Goal: Task Accomplishment & Management: Manage account settings

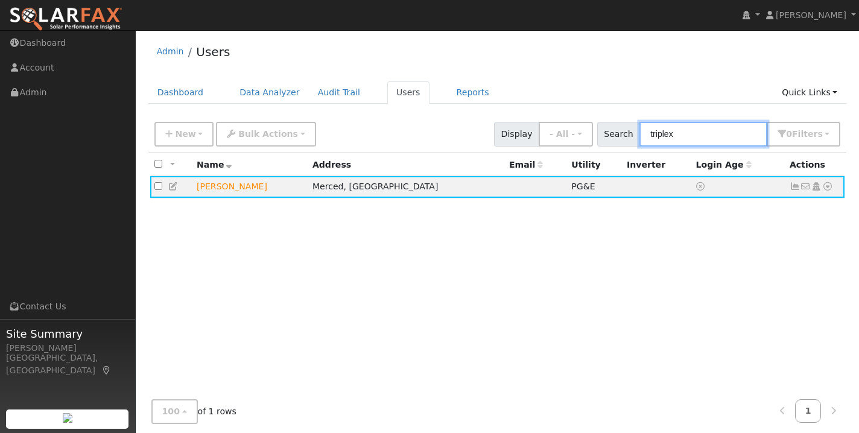
click at [721, 137] on input "triplex" at bounding box center [704, 134] width 128 height 25
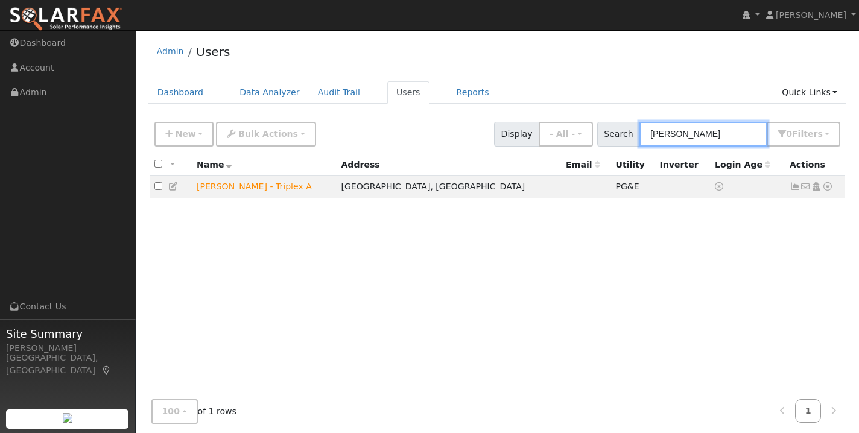
type input "[PERSON_NAME]"
drag, startPoint x: 645, startPoint y: 147, endPoint x: 249, endPoint y: 186, distance: 397.9
click at [249, 186] on td "[PERSON_NAME] - Triplex A" at bounding box center [265, 187] width 144 height 22
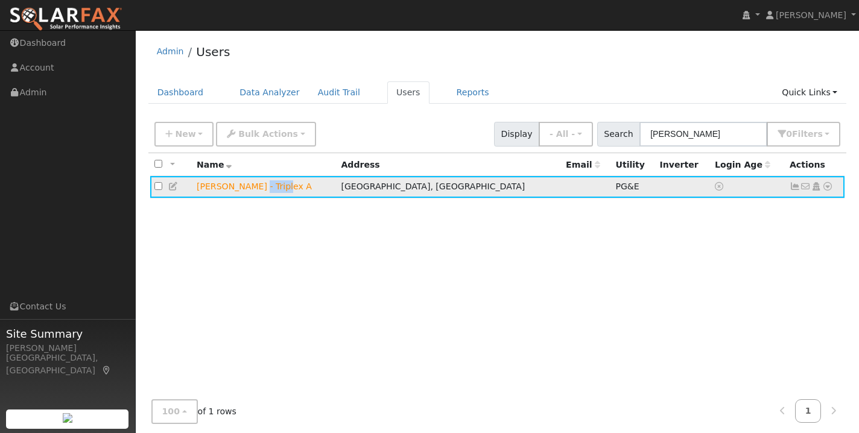
click at [249, 186] on td "[PERSON_NAME] - Triplex A" at bounding box center [265, 187] width 144 height 22
click at [794, 186] on icon at bounding box center [795, 186] width 11 height 8
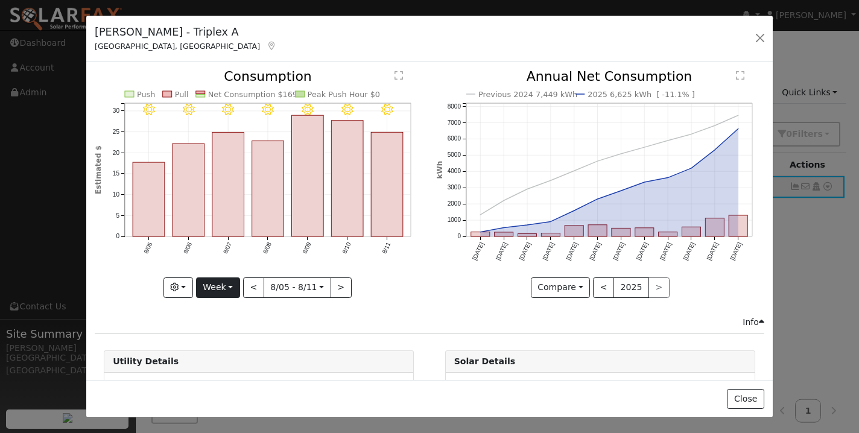
click at [221, 290] on button "Week" at bounding box center [218, 288] width 44 height 21
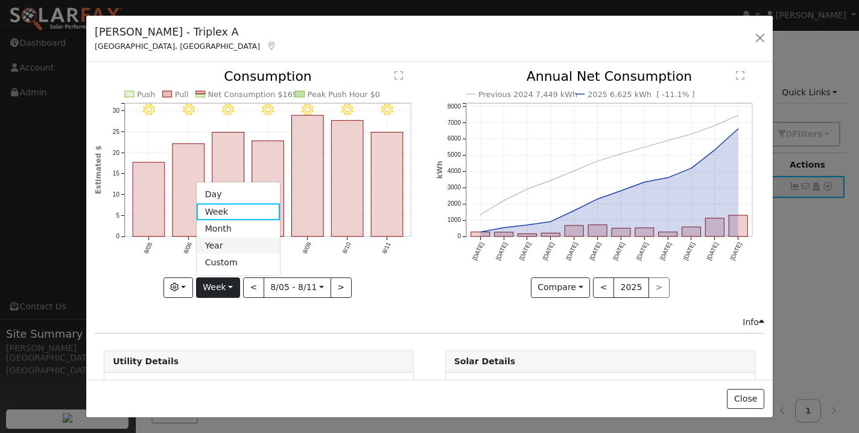
click at [225, 243] on link "Year" at bounding box center [239, 246] width 84 height 17
type input "[DATE]"
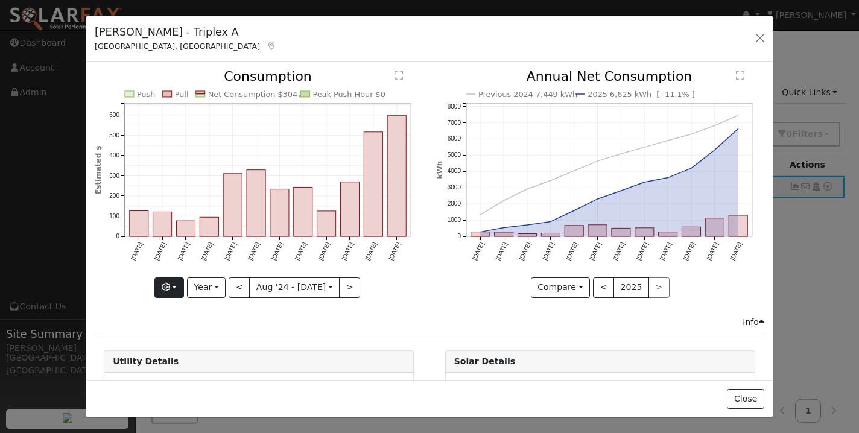
click at [170, 287] on icon "button" at bounding box center [166, 287] width 8 height 8
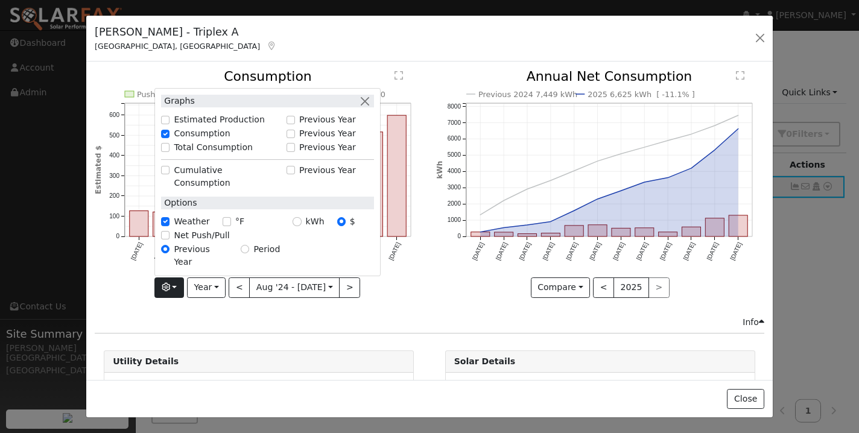
click at [168, 240] on input "Net Push/Pull" at bounding box center [165, 235] width 8 height 8
click at [128, 288] on icon "Push Pull Net Consumption $3047 Peak Push Hour $0 Aug '[DATE] Oct '[DATE] Dec '…" at bounding box center [259, 180] width 328 height 220
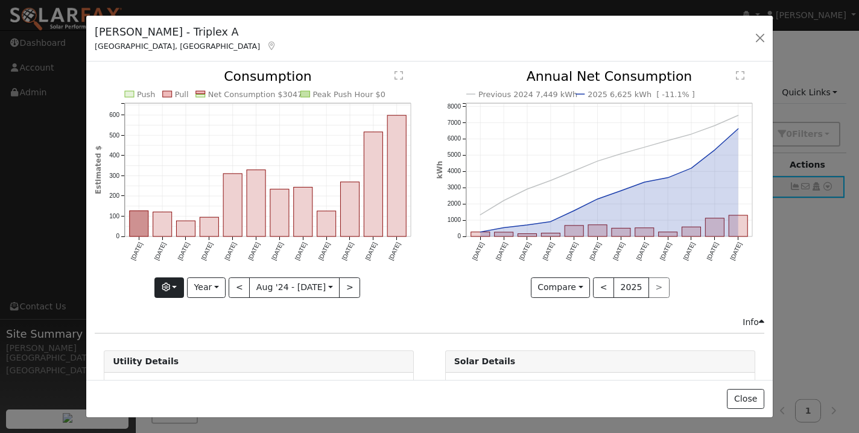
click at [176, 286] on button "button" at bounding box center [169, 288] width 30 height 21
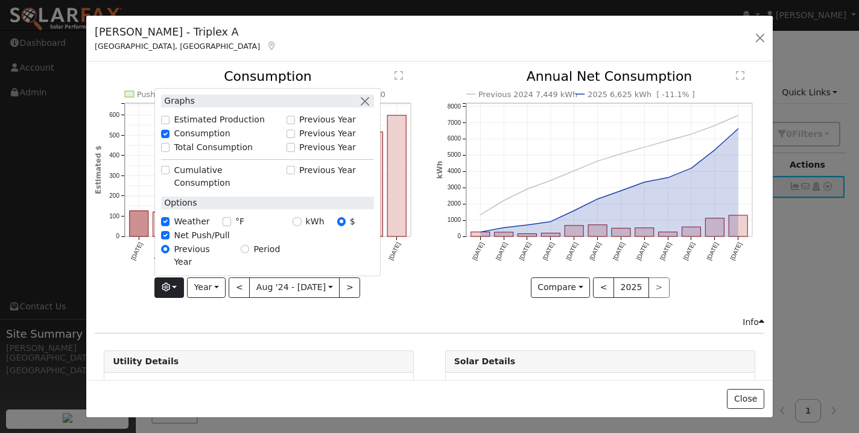
click at [168, 240] on input "Net Push/Pull" at bounding box center [165, 235] width 8 height 8
checkbox input "false"
click at [170, 152] on input "Total Consumption" at bounding box center [165, 148] width 8 height 8
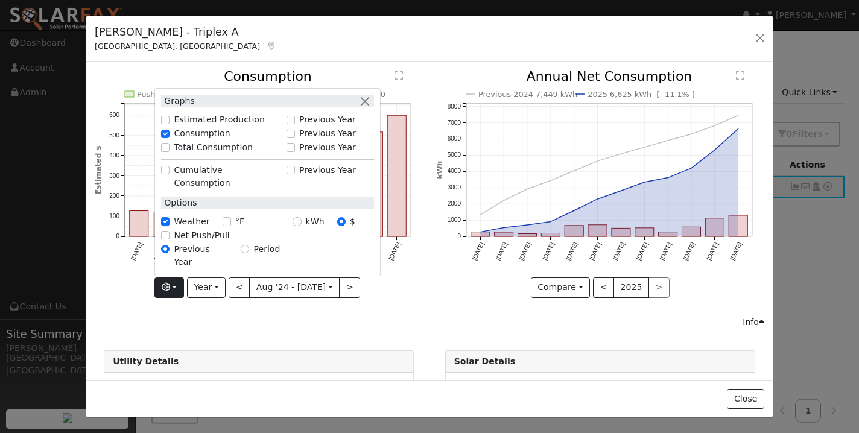
checkbox input "true"
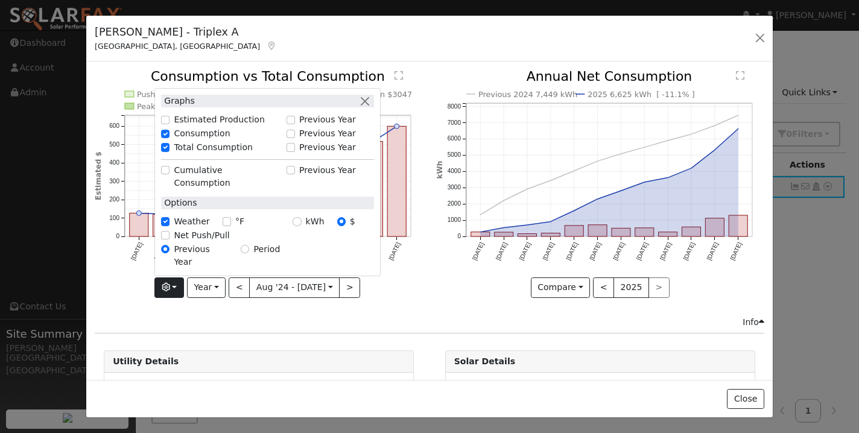
click at [191, 333] on div "Issue History Date By Flag Comment Type No Issue History Push Pull Total Consum…" at bounding box center [429, 221] width 687 height 318
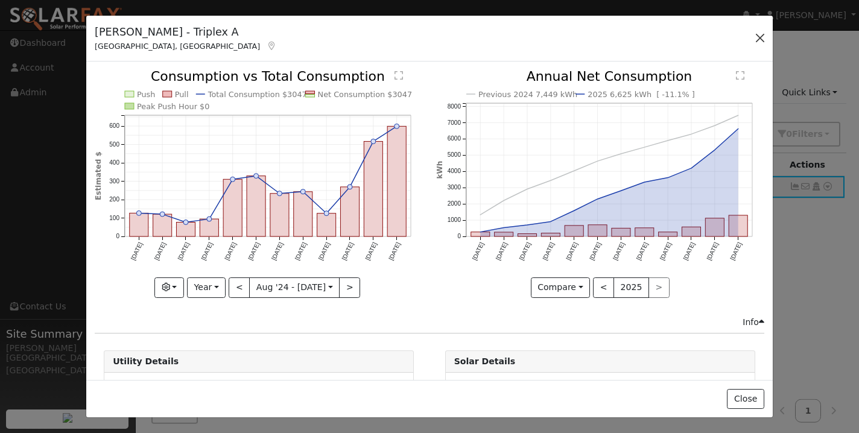
click at [763, 37] on button "button" at bounding box center [760, 38] width 17 height 17
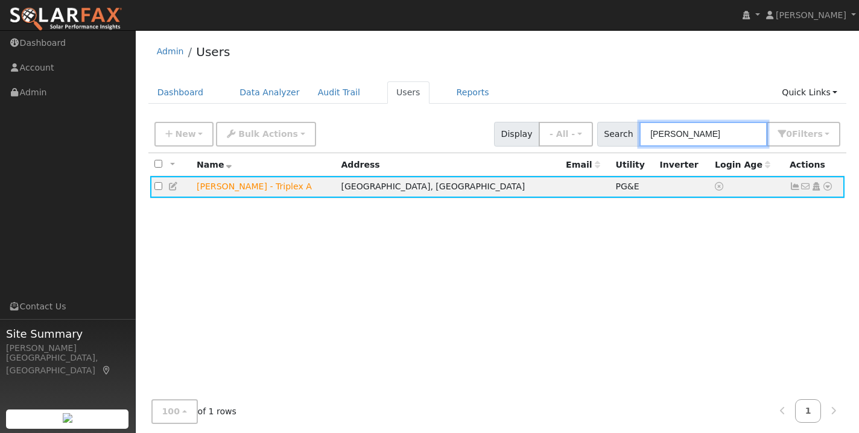
click at [692, 131] on input "[PERSON_NAME]" at bounding box center [704, 134] width 128 height 25
click at [692, 137] on input "[PERSON_NAME]" at bounding box center [704, 134] width 128 height 25
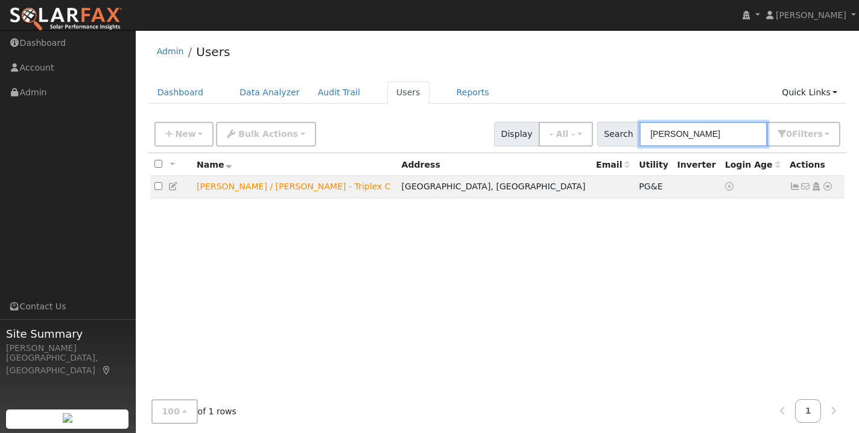
type input "[PERSON_NAME]"
drag, startPoint x: 709, startPoint y: 142, endPoint x: 780, endPoint y: 220, distance: 104.7
click at [780, 220] on div "All None All on page None on page Name Address Email Utility Inverter Login Age…" at bounding box center [497, 283] width 699 height 260
click at [794, 188] on icon at bounding box center [795, 186] width 11 height 8
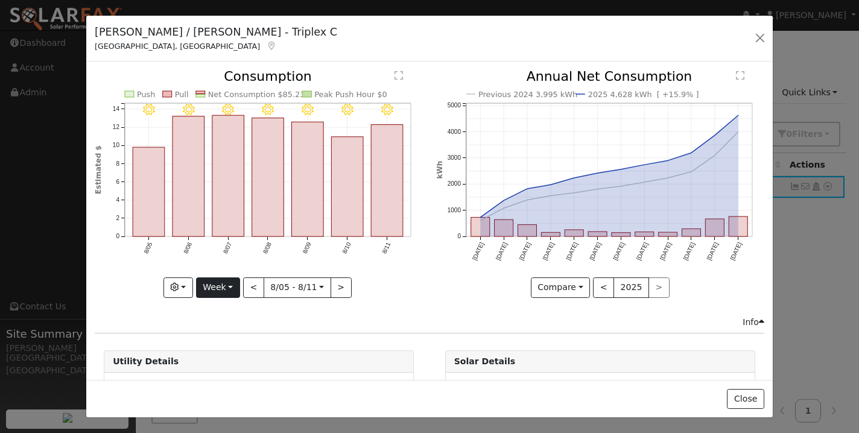
click at [224, 291] on button "Week" at bounding box center [218, 288] width 44 height 21
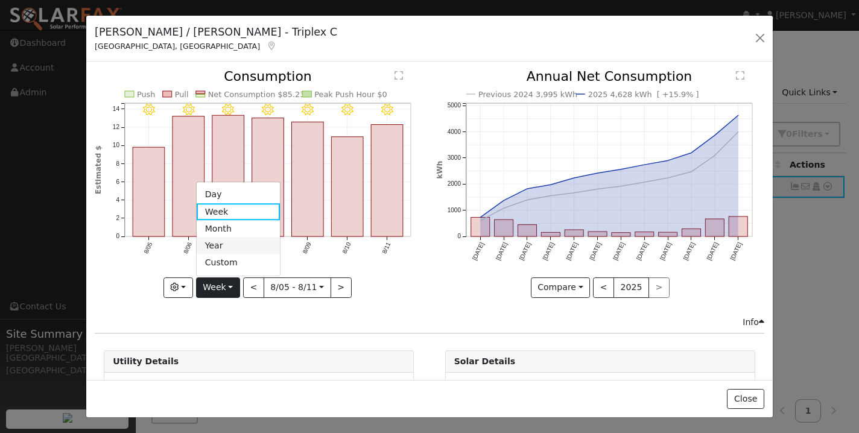
click at [228, 246] on link "Year" at bounding box center [239, 246] width 84 height 17
type input "[DATE]"
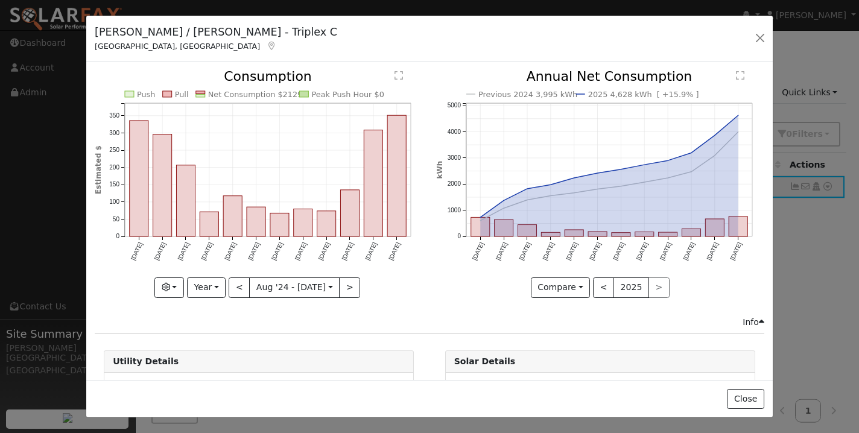
click at [430, 295] on div "Previous 2024 3,995 kWh 2025 4,628 kWh [ +15.9% ] [DATE] Sep '[DATE] Nov '[DATE…" at bounding box center [600, 193] width 341 height 246
click at [178, 291] on button "button" at bounding box center [169, 288] width 30 height 21
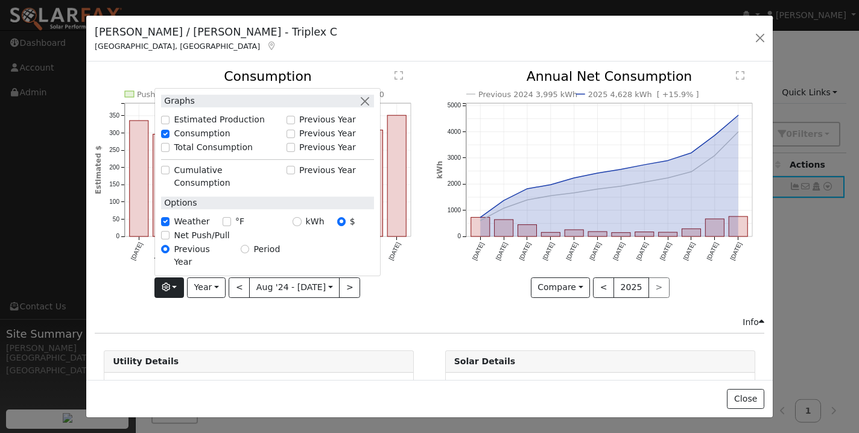
click at [167, 152] on input "Total Consumption" at bounding box center [165, 148] width 8 height 8
checkbox input "true"
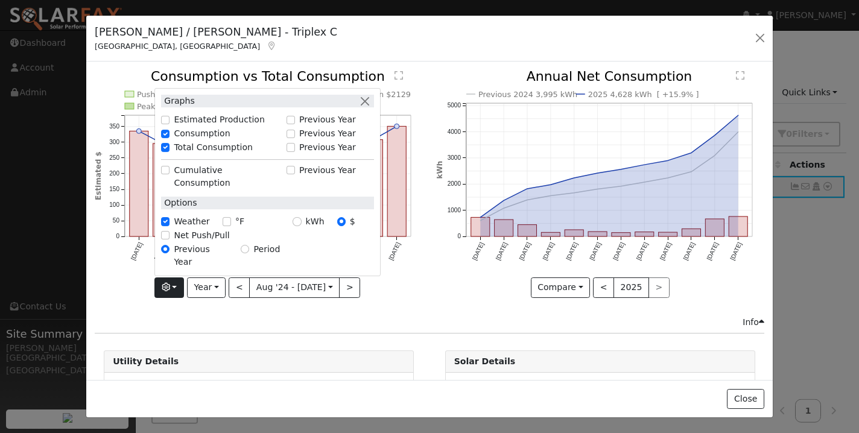
click at [386, 318] on div "Info" at bounding box center [430, 322] width 683 height 13
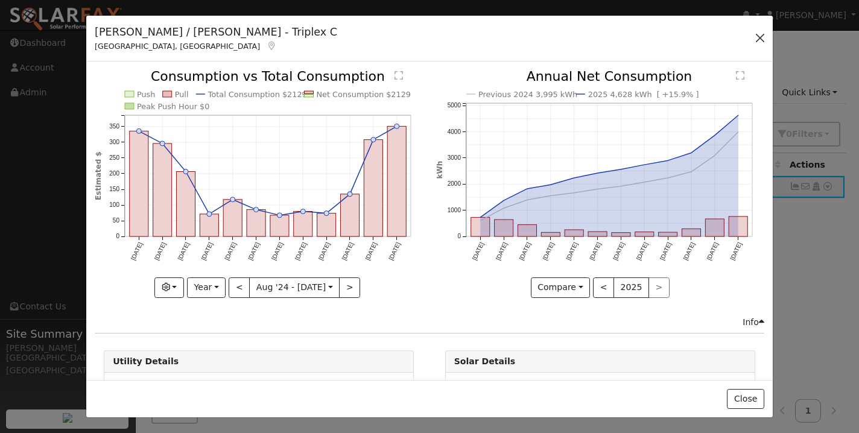
click at [761, 37] on button "button" at bounding box center [760, 38] width 17 height 17
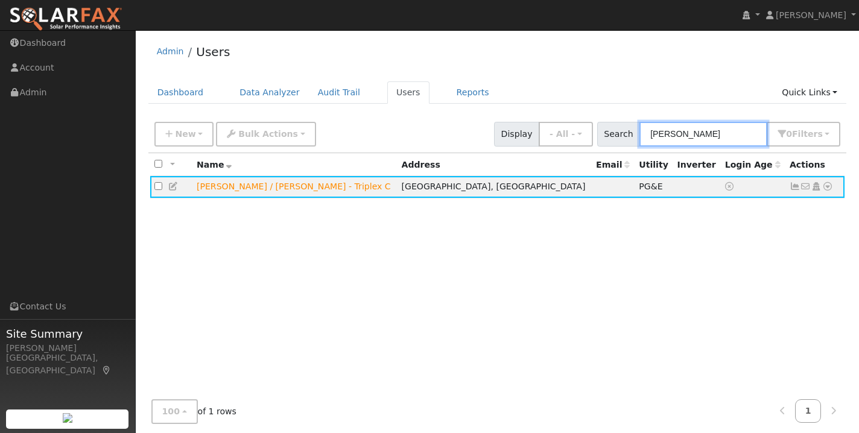
click at [699, 131] on input "[PERSON_NAME]" at bounding box center [704, 134] width 128 height 25
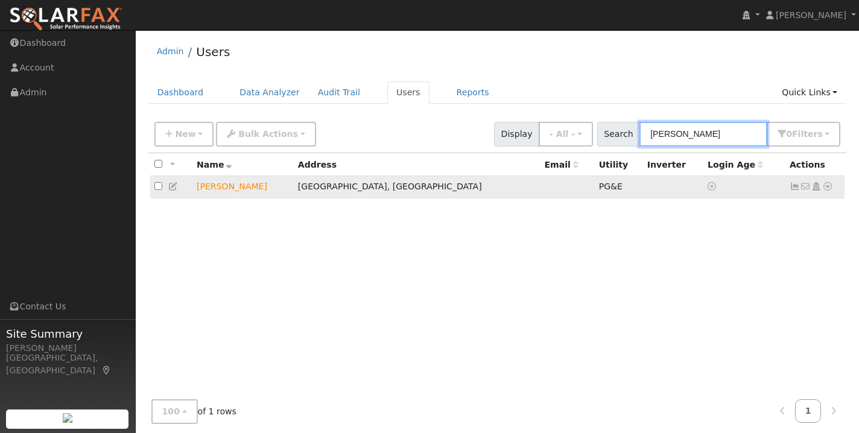
type input "[PERSON_NAME]"
click at [795, 186] on icon at bounding box center [795, 186] width 11 height 8
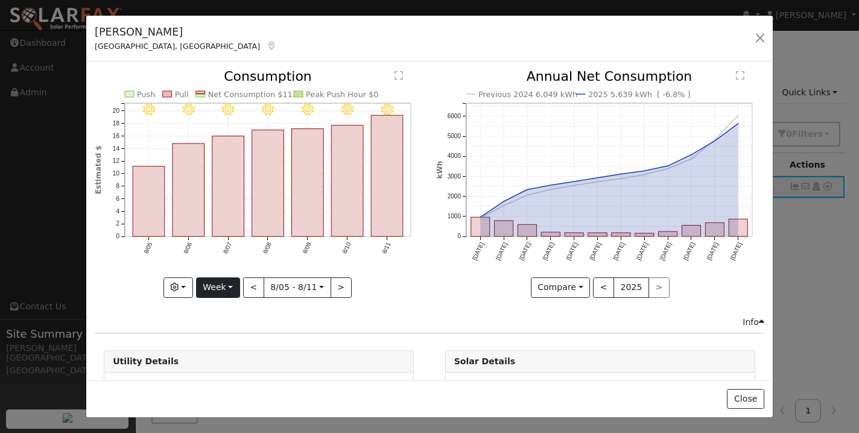
click at [230, 289] on button "Week" at bounding box center [218, 288] width 44 height 21
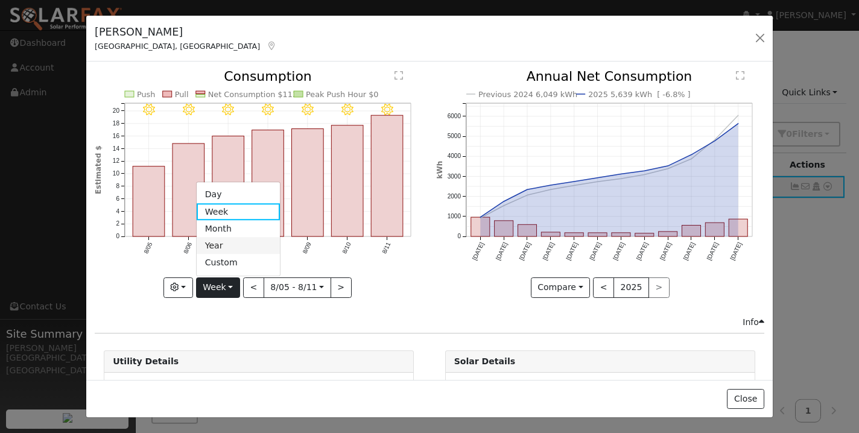
click at [229, 244] on link "Year" at bounding box center [239, 246] width 84 height 17
type input "[DATE]"
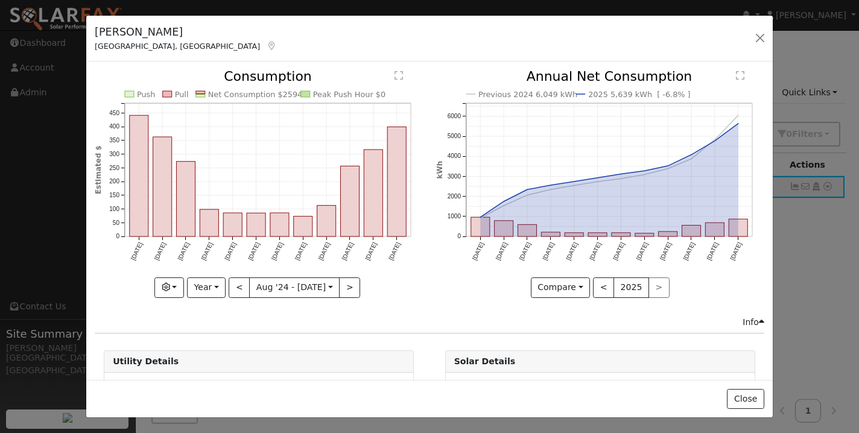
click at [446, 279] on icon "Previous 2024 6,049 kWh 2025 5,639 kWh [ -6.8% ] [DATE] Sep '[DATE] Nov '[DATE]…" at bounding box center [600, 180] width 328 height 220
click at [441, 48] on div "[PERSON_NAME] [PERSON_NAME], [GEOGRAPHIC_DATA] Default Account Default Account …" at bounding box center [429, 39] width 687 height 46
click at [177, 281] on button "button" at bounding box center [169, 288] width 30 height 21
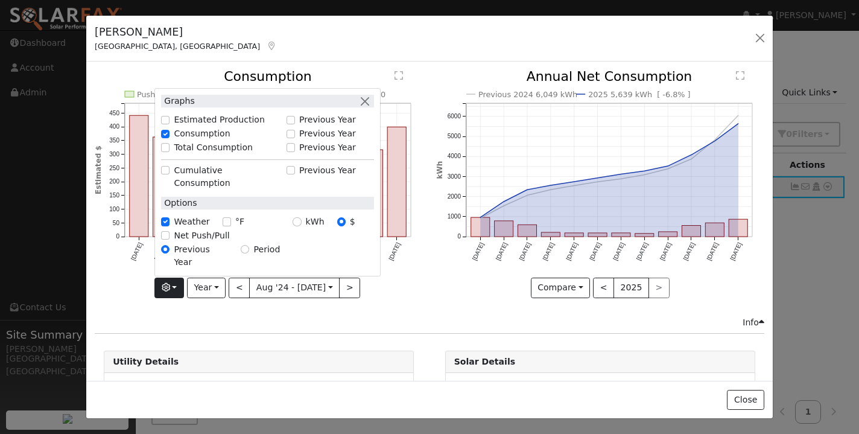
click at [169, 152] on input "Total Consumption" at bounding box center [165, 148] width 8 height 8
checkbox input "true"
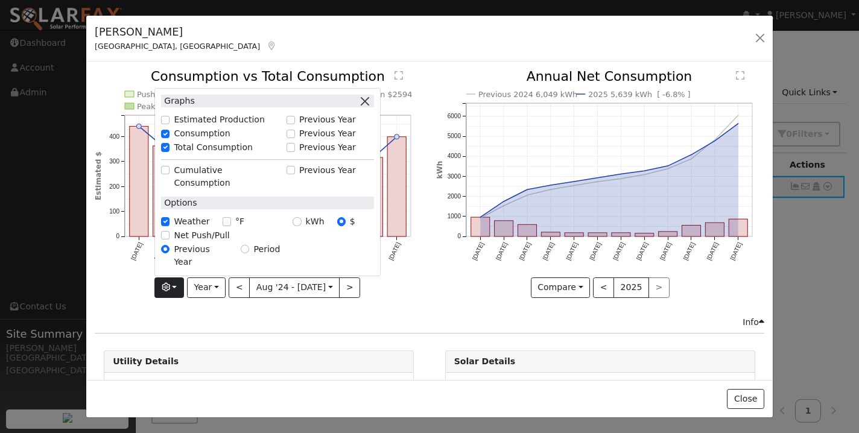
click at [371, 107] on button "button" at bounding box center [364, 101] width 13 height 13
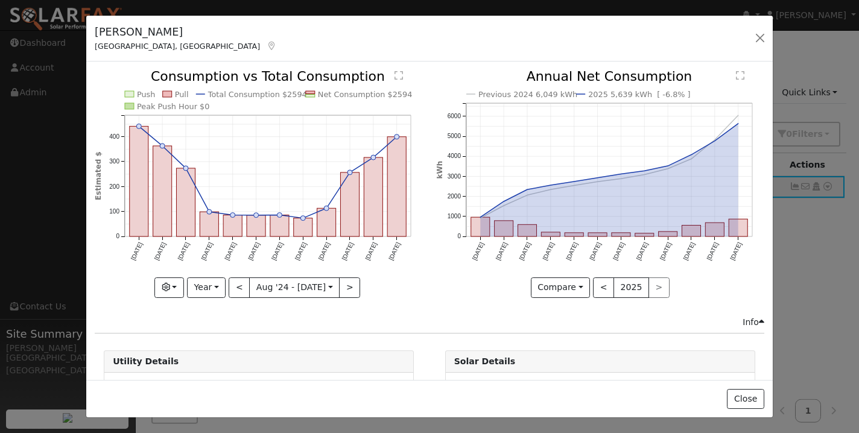
click at [447, 296] on div "Compare Compare Previous Current Year < 2025 >" at bounding box center [600, 288] width 328 height 21
click at [762, 36] on button "button" at bounding box center [760, 38] width 17 height 17
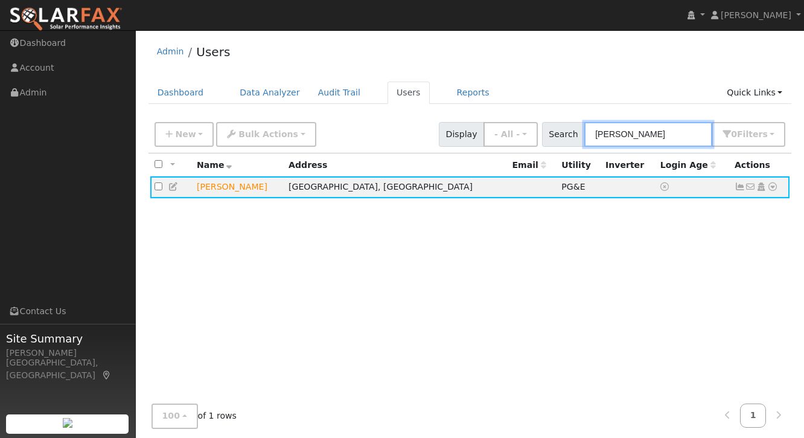
click at [657, 132] on input "[PERSON_NAME]" at bounding box center [648, 134] width 128 height 25
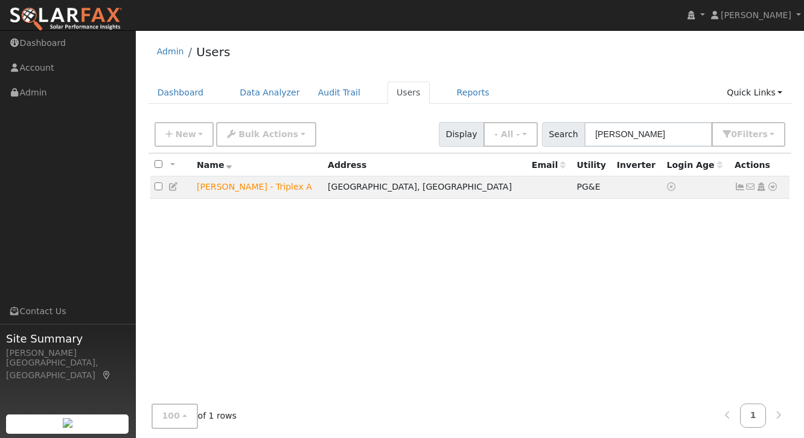
drag, startPoint x: 657, startPoint y: 132, endPoint x: 721, endPoint y: 217, distance: 106.5
click at [721, 217] on div "All None All on page None on page Name Address Email Utility Inverter Login Age…" at bounding box center [469, 284] width 643 height 263
click at [738, 189] on icon at bounding box center [739, 186] width 11 height 8
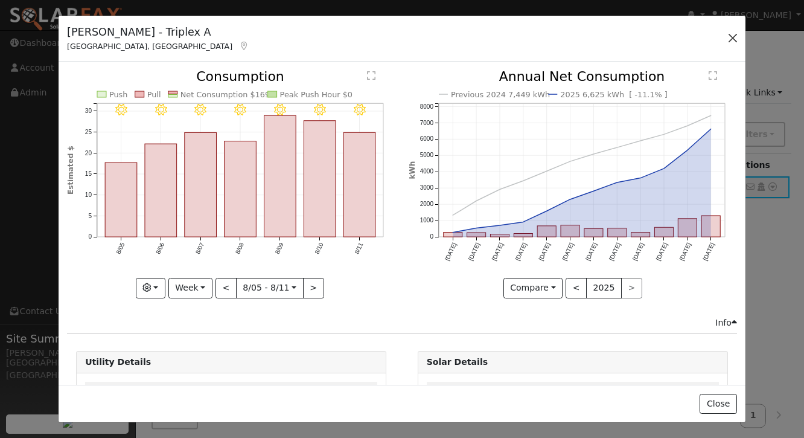
click at [731, 39] on button "button" at bounding box center [732, 38] width 17 height 17
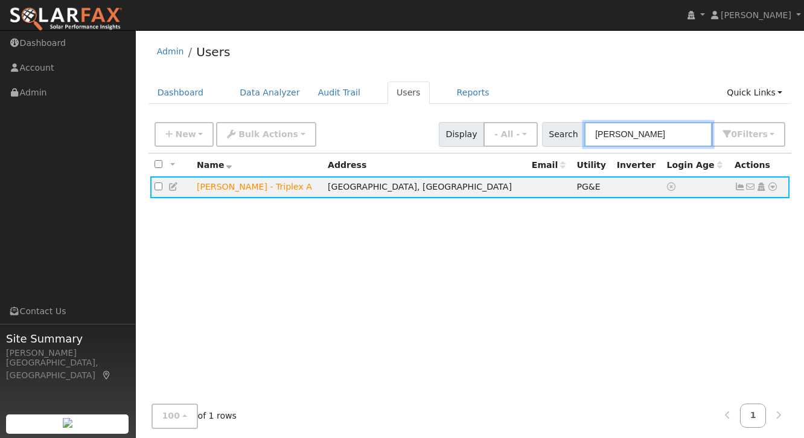
click at [654, 138] on input "[PERSON_NAME]" at bounding box center [648, 134] width 128 height 25
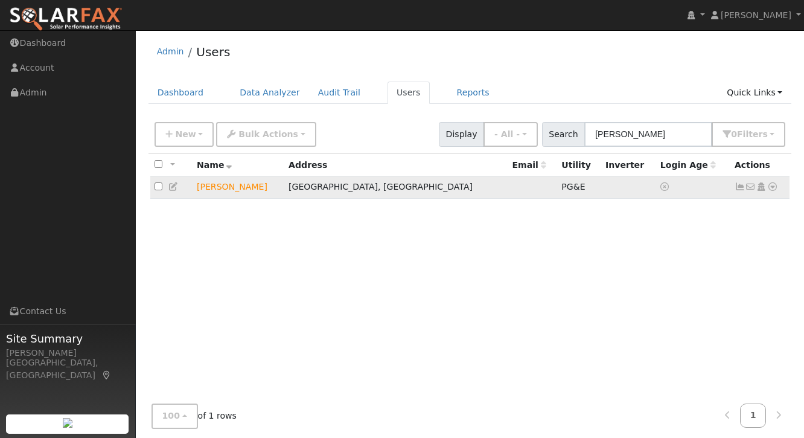
click at [741, 188] on icon at bounding box center [739, 186] width 11 height 8
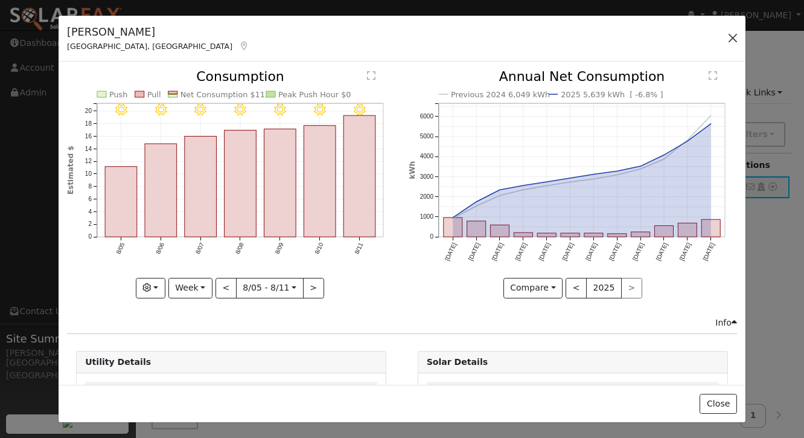
click at [732, 39] on button "button" at bounding box center [732, 38] width 17 height 17
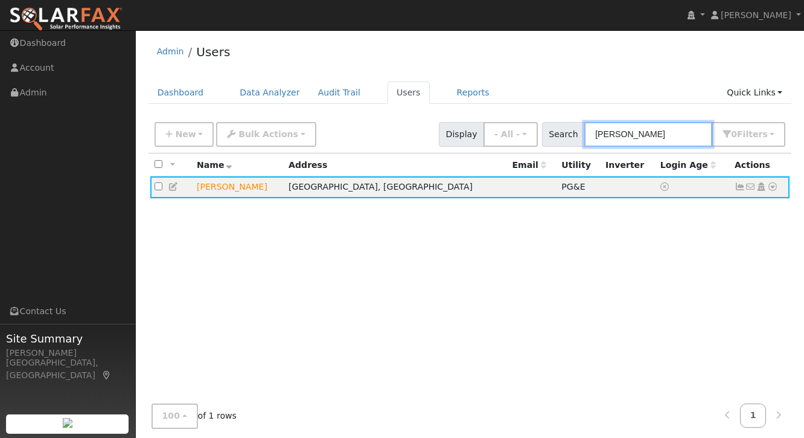
click at [670, 136] on input "[PERSON_NAME]" at bounding box center [648, 134] width 128 height 25
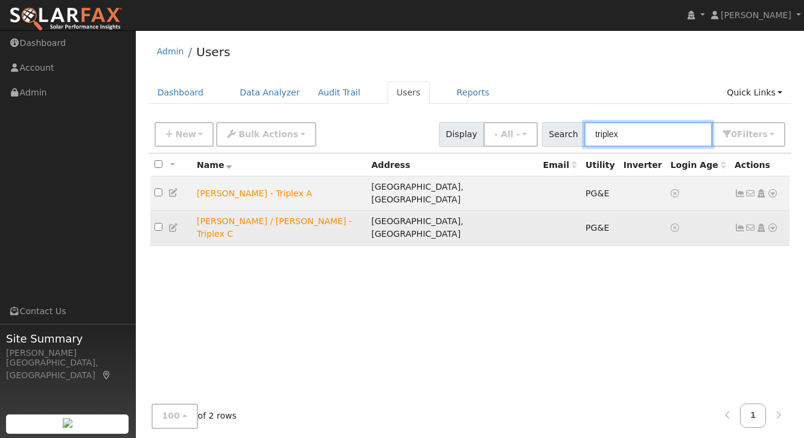
type input "triplex"
click at [739, 223] on icon at bounding box center [739, 227] width 11 height 8
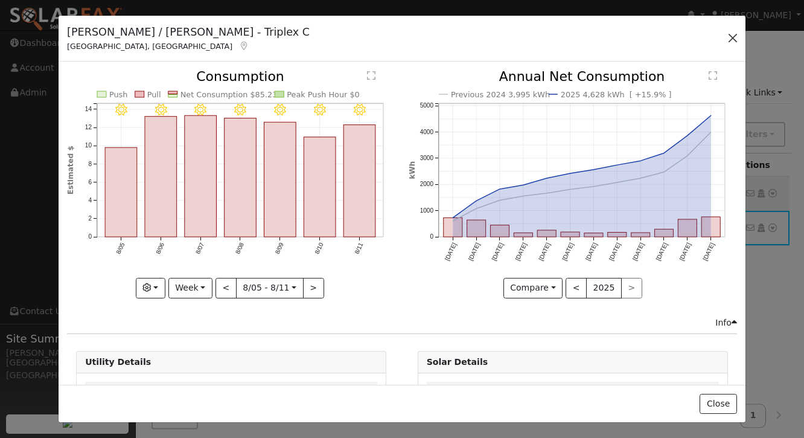
click at [734, 39] on button "button" at bounding box center [732, 38] width 17 height 17
